Goal: Transaction & Acquisition: Purchase product/service

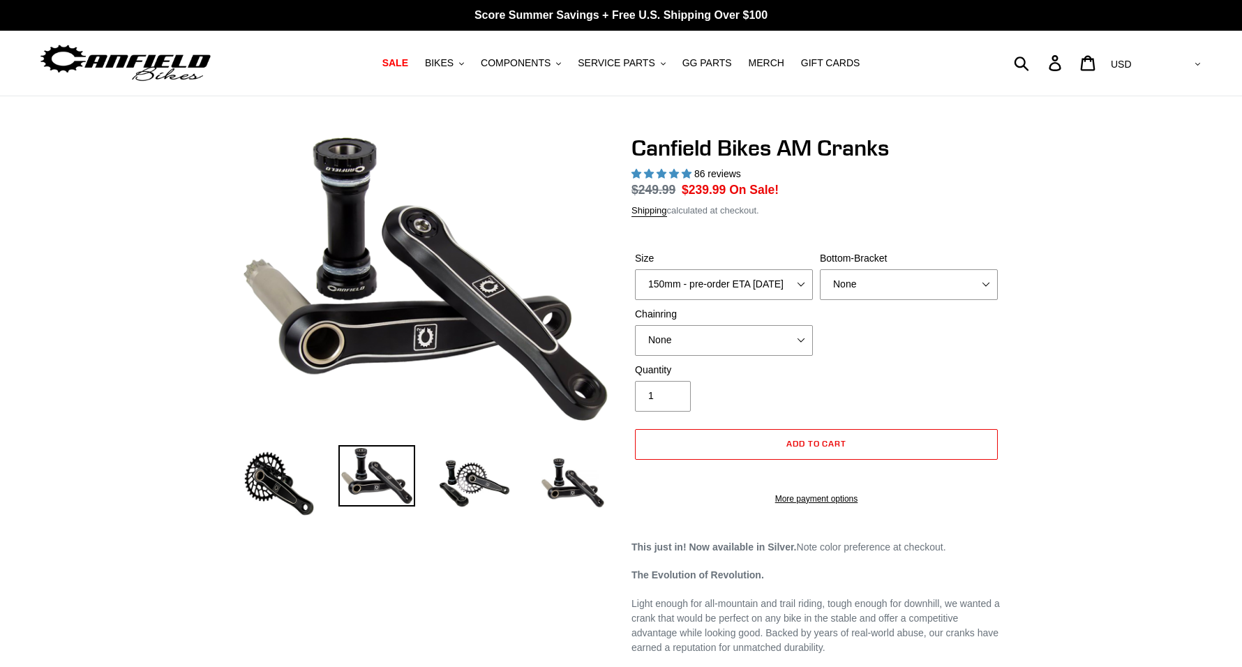
select select "highest-rating"
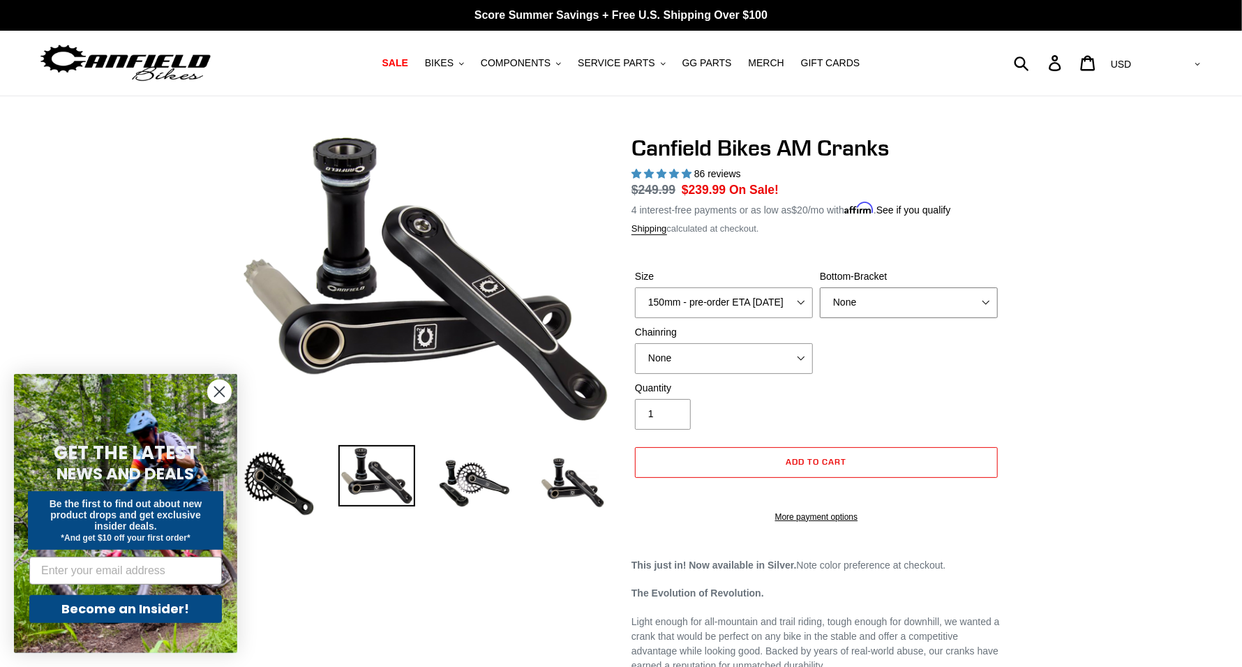
click at [878, 308] on select "None BSA Threaded 68/73mm Press Fit PF92" at bounding box center [909, 302] width 178 height 31
select select "BSA Threaded 68/73mm"
click at [820, 287] on select "None BSA Threaded 68/73mm Press Fit PF92" at bounding box center [909, 302] width 178 height 31
click at [739, 357] on select "None 30t Round (Boost 148) 30t Oval (Boost 148) 32t Round (Boost 148) 32t Oval …" at bounding box center [724, 358] width 178 height 31
select select "30t Oval (Boost 148)"
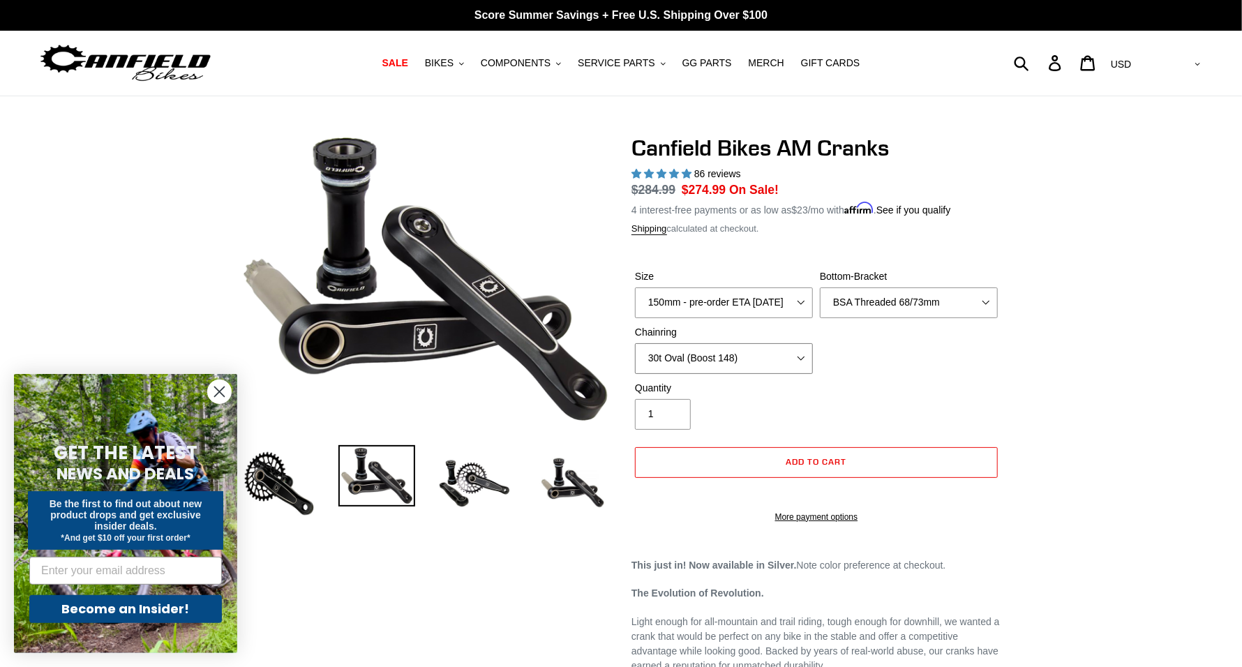
click at [635, 343] on select "None 30t Round (Boost 148) 30t Oval (Boost 148) 32t Round (Boost 148) 32t Oval …" at bounding box center [724, 358] width 178 height 31
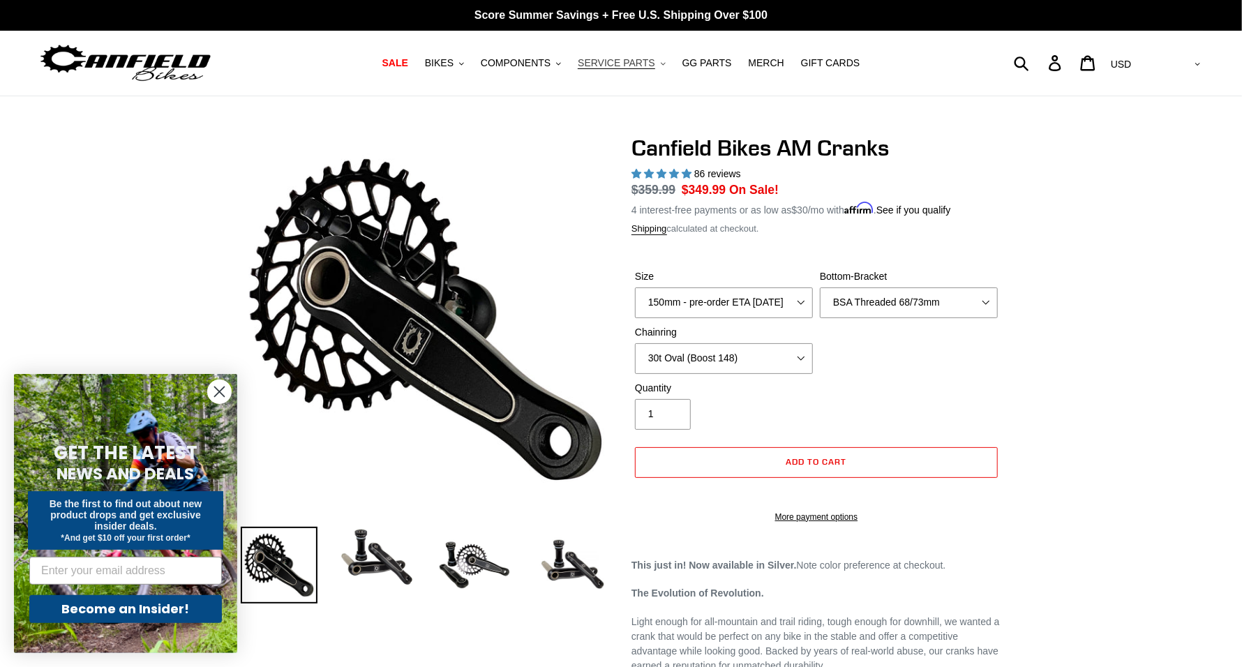
click at [651, 64] on button "SERVICE PARTS .cls-1{fill:#231f20}" at bounding box center [621, 63] width 101 height 19
click at [551, 65] on span "COMPONENTS" at bounding box center [516, 63] width 70 height 12
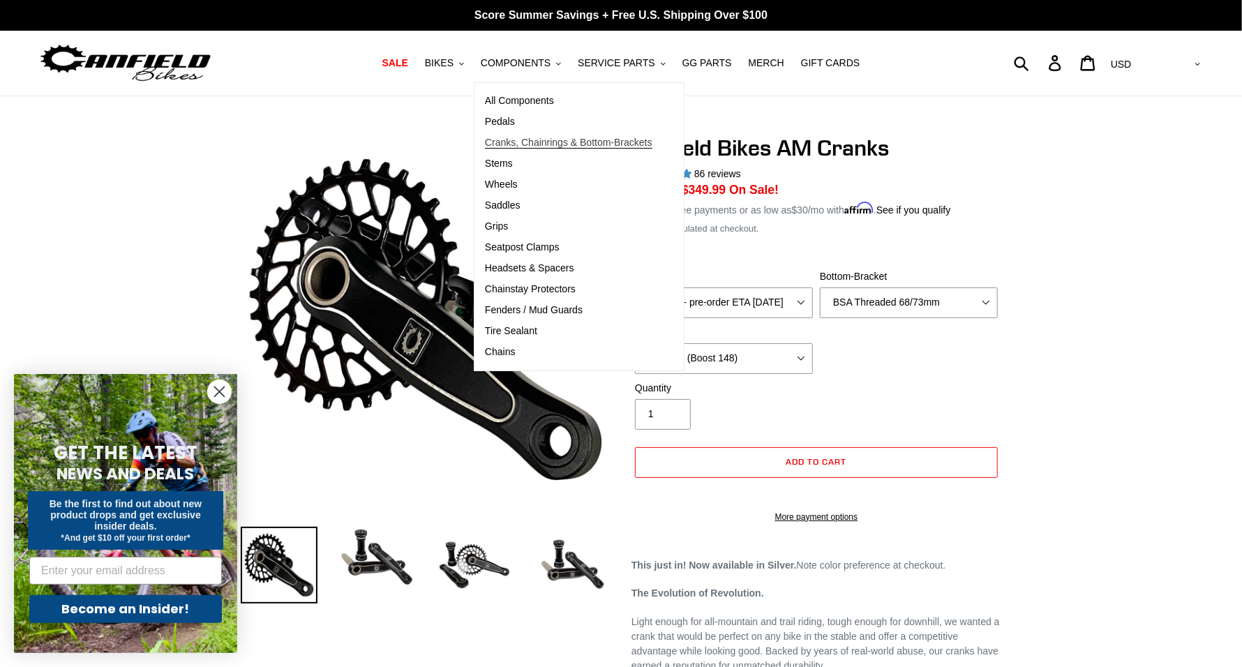
click at [523, 144] on span "Cranks, Chainrings & Bottom-Brackets" at bounding box center [568, 143] width 167 height 12
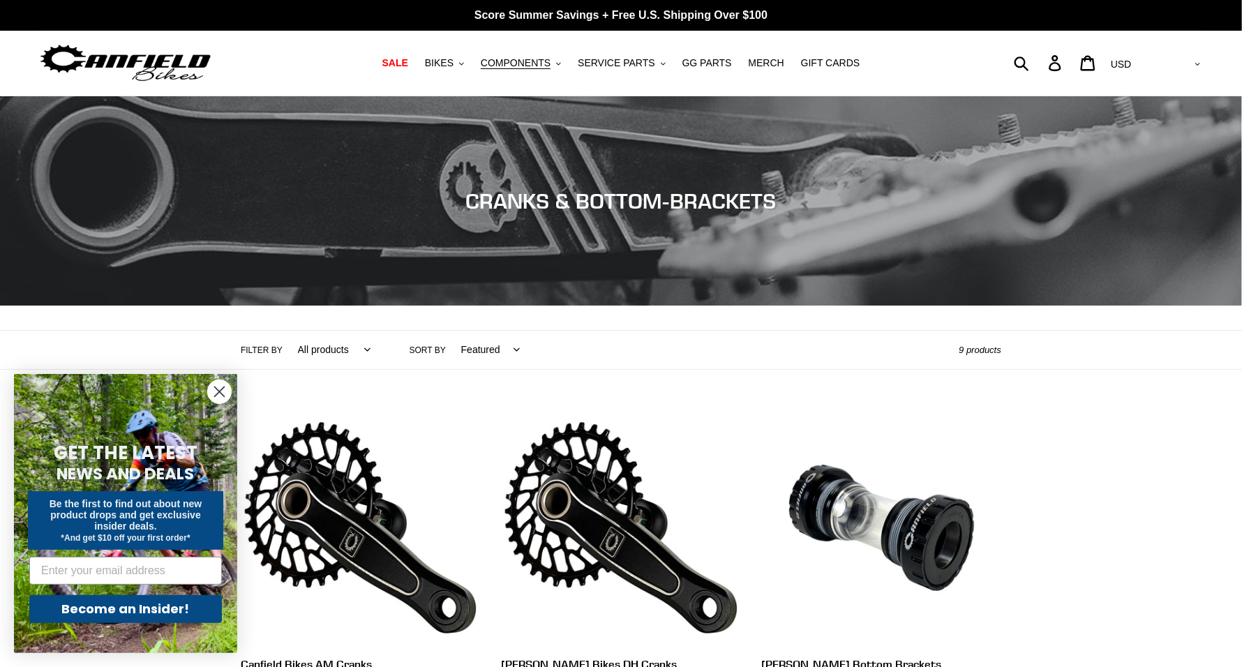
click at [89, 416] on div "GET THE LATEST NEWS AND DEALS Be the first to find out about new product drops …" at bounding box center [125, 531] width 195 height 244
click at [217, 396] on circle "Close dialog" at bounding box center [219, 391] width 23 height 23
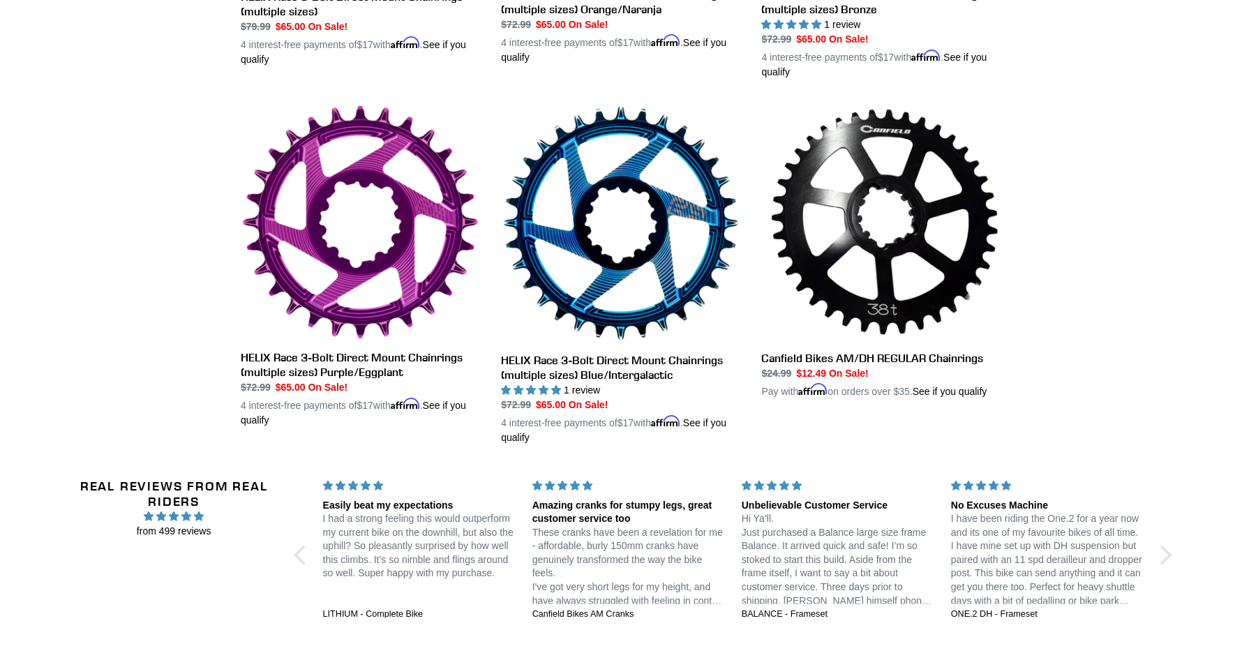
scroll to position [1053, 0]
